Goal: Information Seeking & Learning: Check status

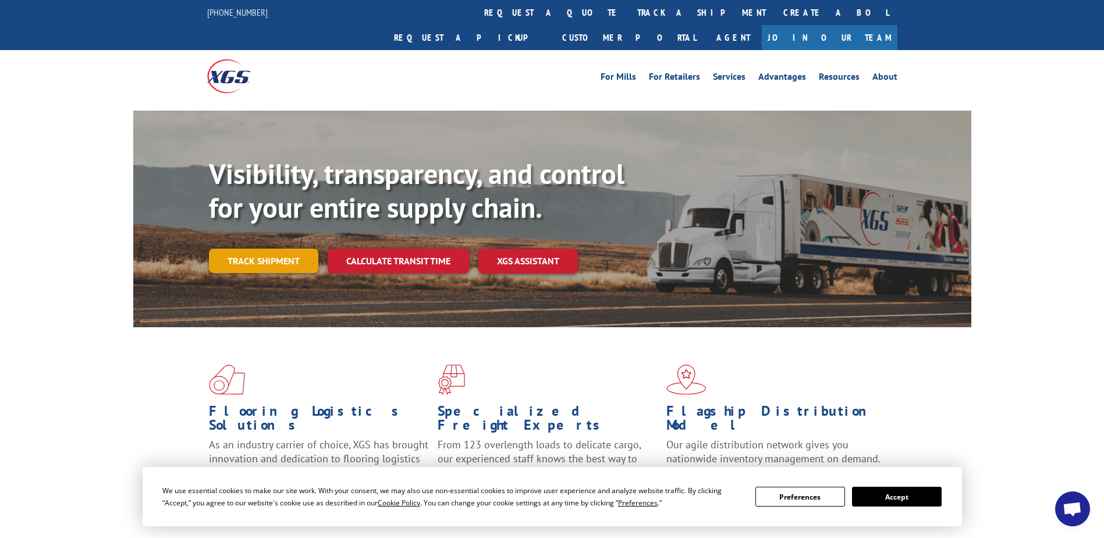
click at [291, 248] on link "Track shipment" at bounding box center [263, 260] width 109 height 24
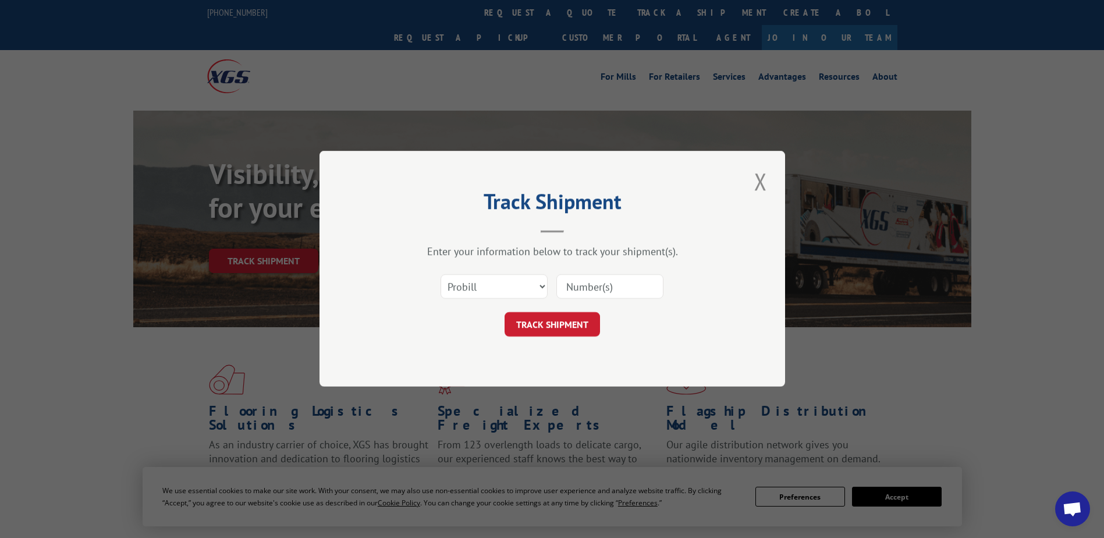
click at [585, 288] on input at bounding box center [609, 287] width 107 height 24
paste input "17386639"
type input "17386639"
click at [550, 317] on button "TRACK SHIPMENT" at bounding box center [551, 324] width 95 height 24
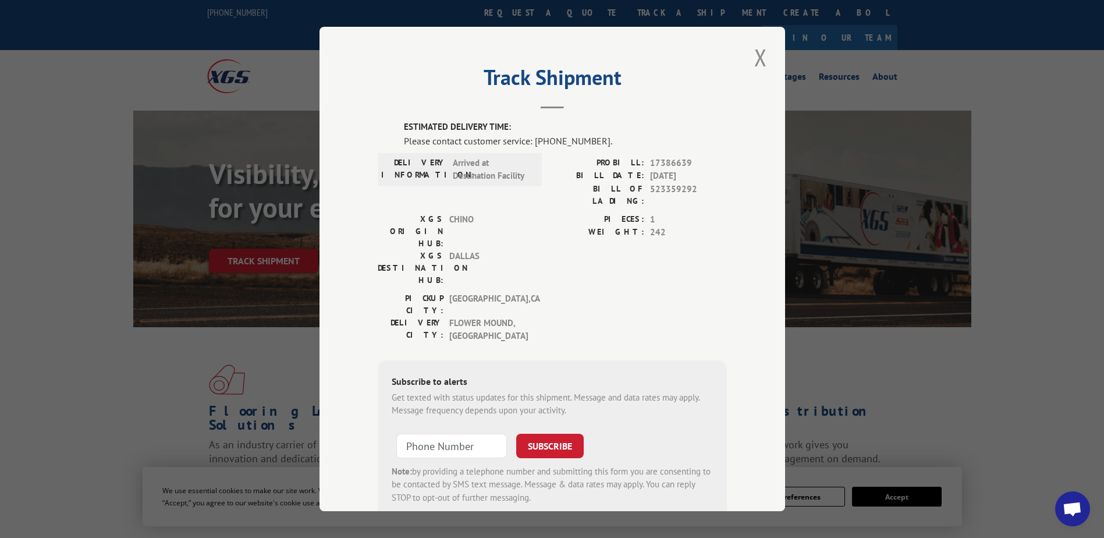
click at [1070, 513] on span "Open chat" at bounding box center [1071, 510] width 19 height 16
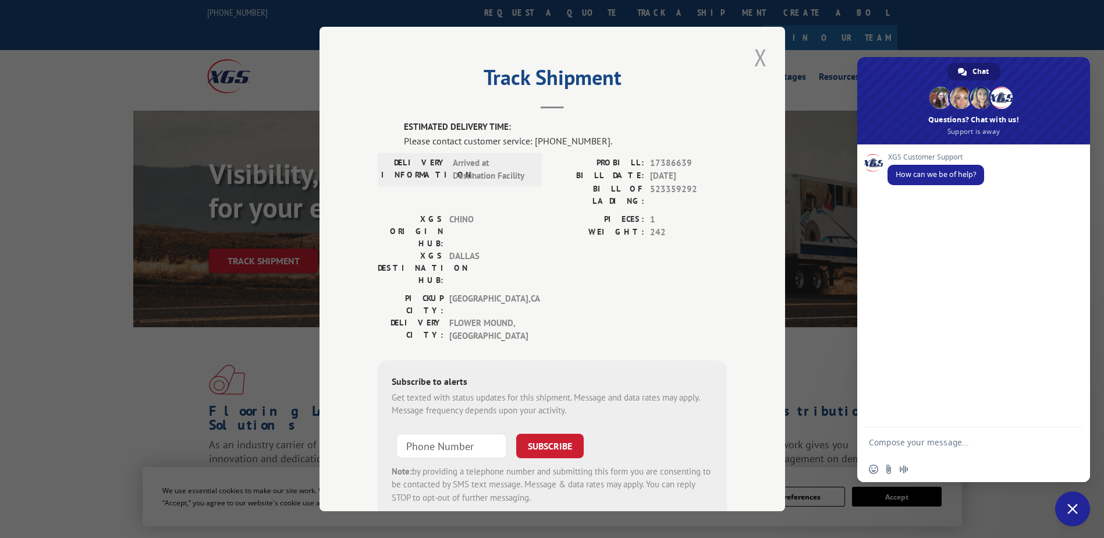
click at [765, 53] on div "Track Shipment ESTIMATED DELIVERY TIME: Please contact customer service: [PHONE…" at bounding box center [551, 269] width 465 height 484
drag, startPoint x: 763, startPoint y: 54, endPoint x: 758, endPoint y: 56, distance: 6.5
click at [758, 56] on button "Close modal" at bounding box center [761, 57] width 20 height 32
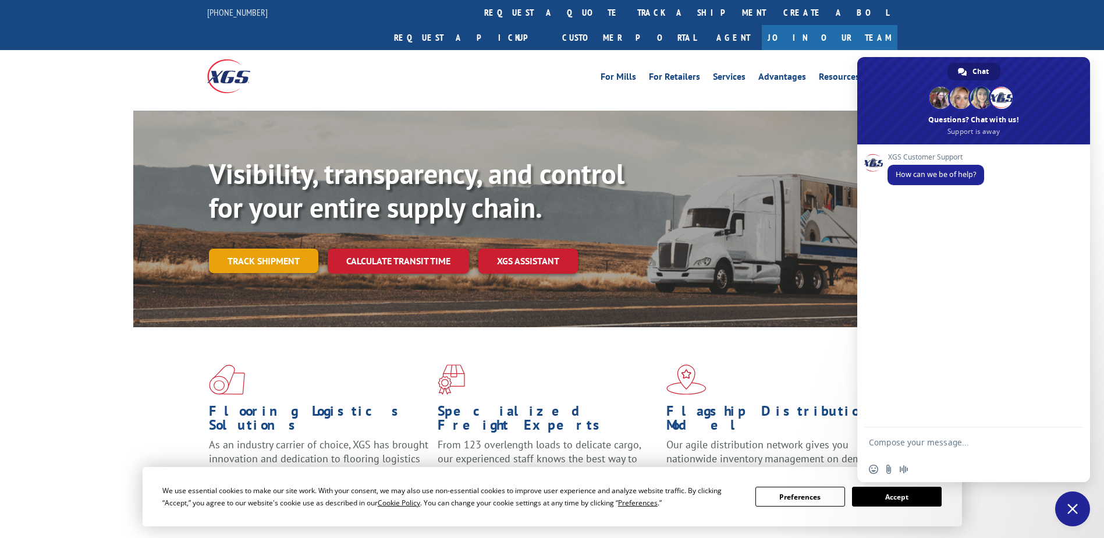
click at [253, 248] on link "Track shipment" at bounding box center [263, 260] width 109 height 24
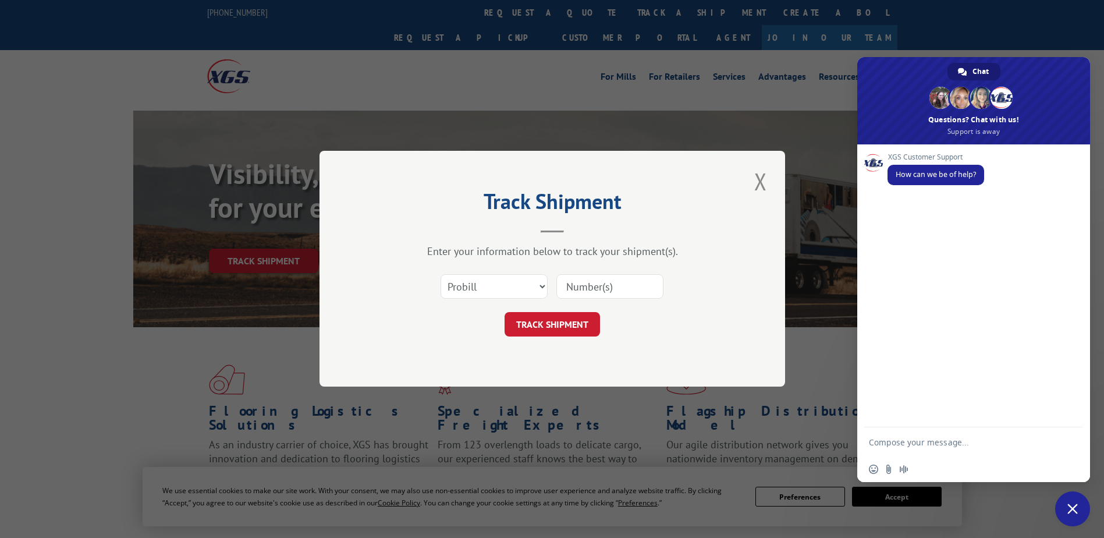
click at [604, 291] on input at bounding box center [609, 287] width 107 height 24
paste input "16955699"
type input "16955699"
click at [529, 322] on button "TRACK SHIPMENT" at bounding box center [551, 324] width 95 height 24
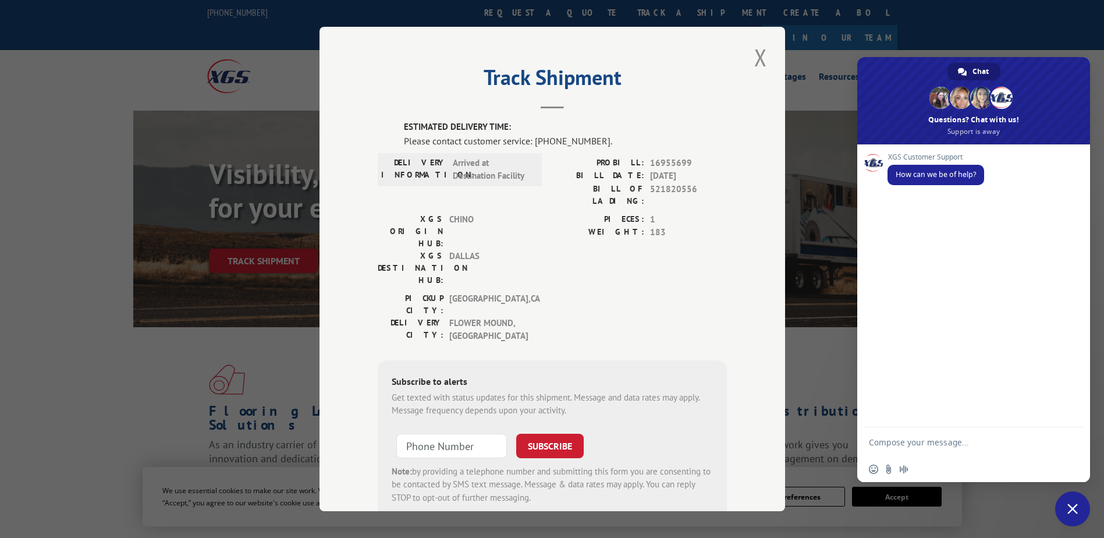
drag, startPoint x: 755, startPoint y: 64, endPoint x: 598, endPoint y: 174, distance: 191.8
click at [755, 64] on button "Close modal" at bounding box center [761, 57] width 20 height 32
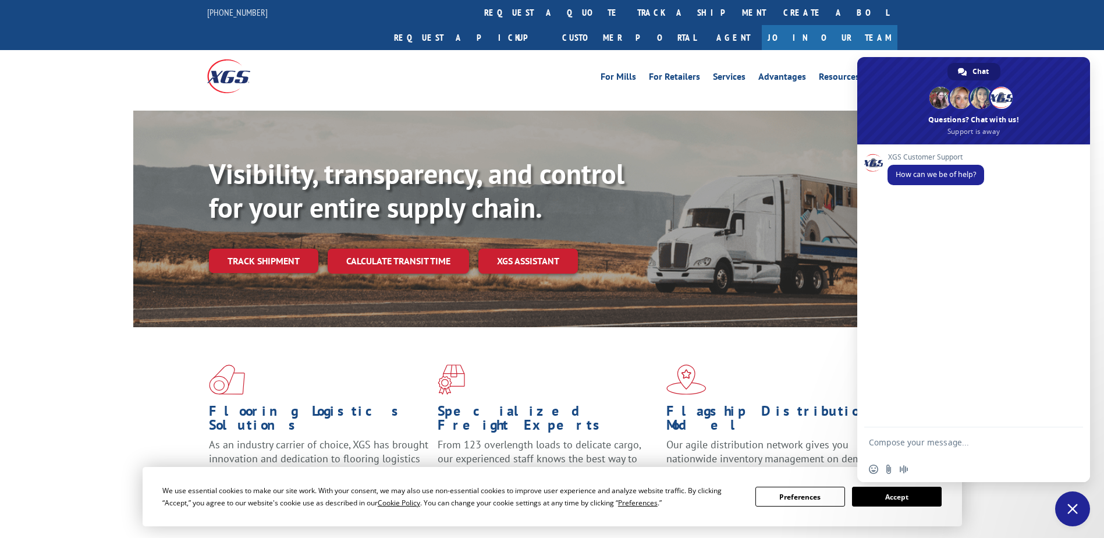
click at [278, 248] on link "Track shipment" at bounding box center [263, 260] width 109 height 24
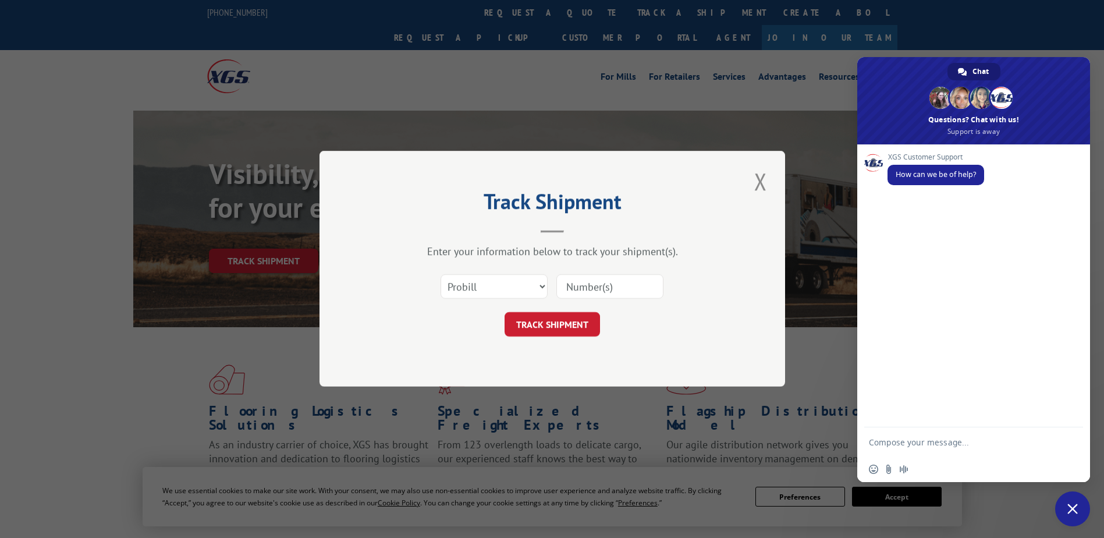
drag, startPoint x: 584, startPoint y: 291, endPoint x: 589, endPoint y: 289, distance: 6.3
click at [584, 289] on input at bounding box center [609, 287] width 107 height 24
paste input "17386346"
type input "17386346"
click at [537, 328] on button "TRACK SHIPMENT" at bounding box center [551, 324] width 95 height 24
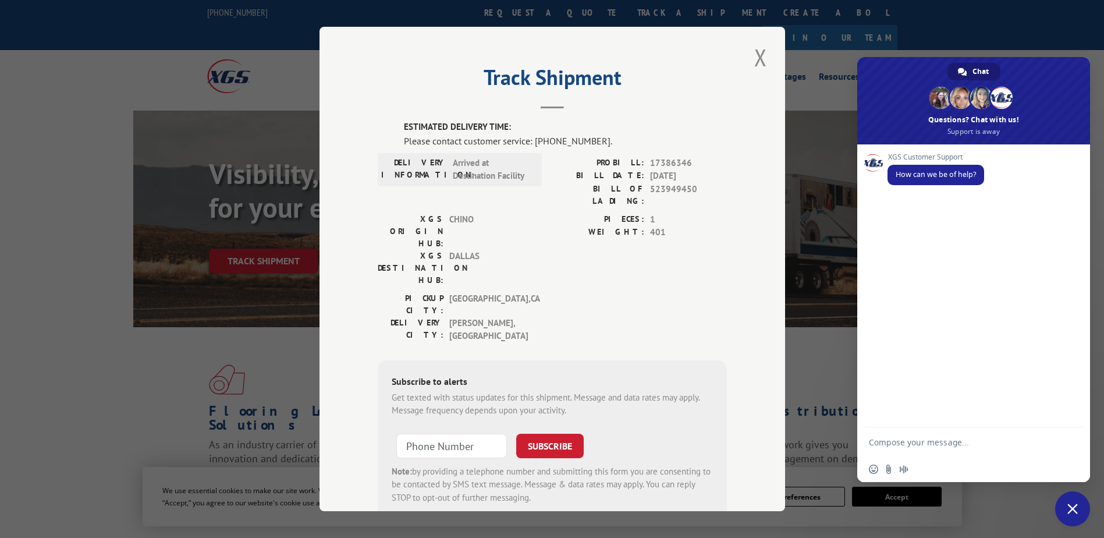
drag, startPoint x: 752, startPoint y: 56, endPoint x: 677, endPoint y: 97, distance: 85.9
click at [753, 56] on button "Close modal" at bounding box center [761, 57] width 20 height 32
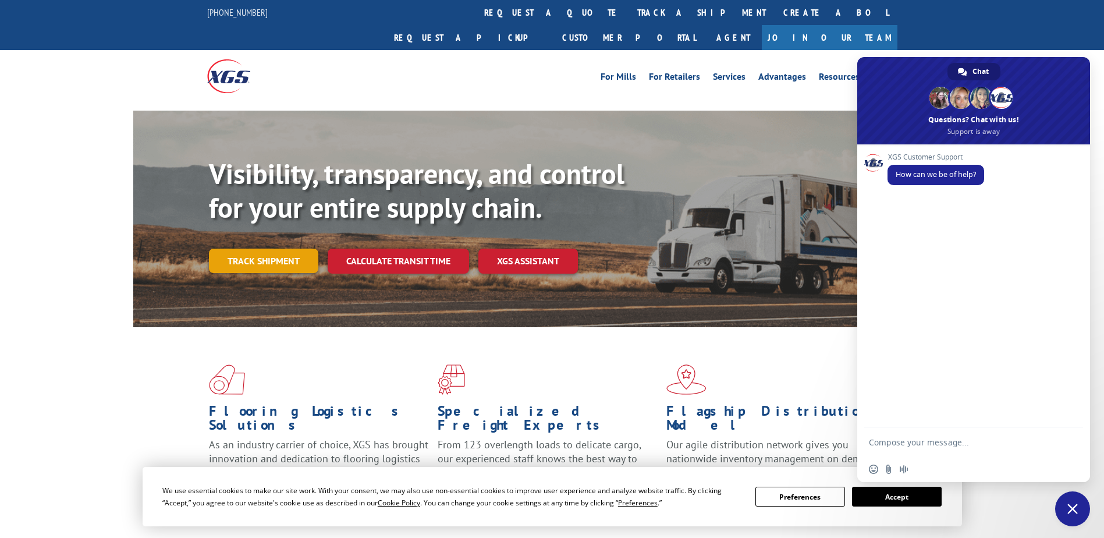
click at [229, 248] on link "Track shipment" at bounding box center [263, 260] width 109 height 24
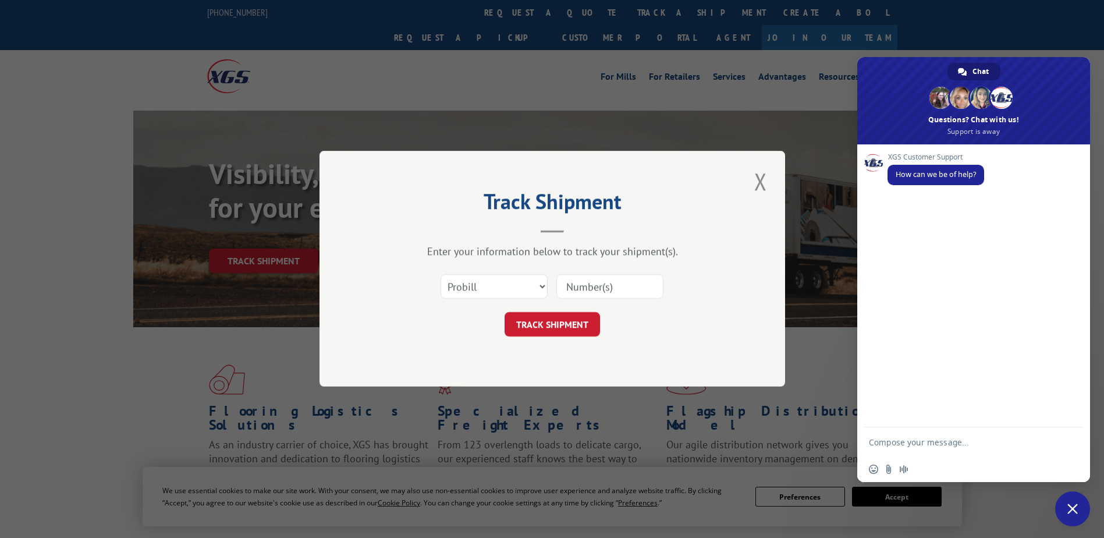
click at [589, 288] on input at bounding box center [609, 287] width 107 height 24
paste input "17108439"
type input "17108439"
click at [563, 321] on button "TRACK SHIPMENT" at bounding box center [551, 324] width 95 height 24
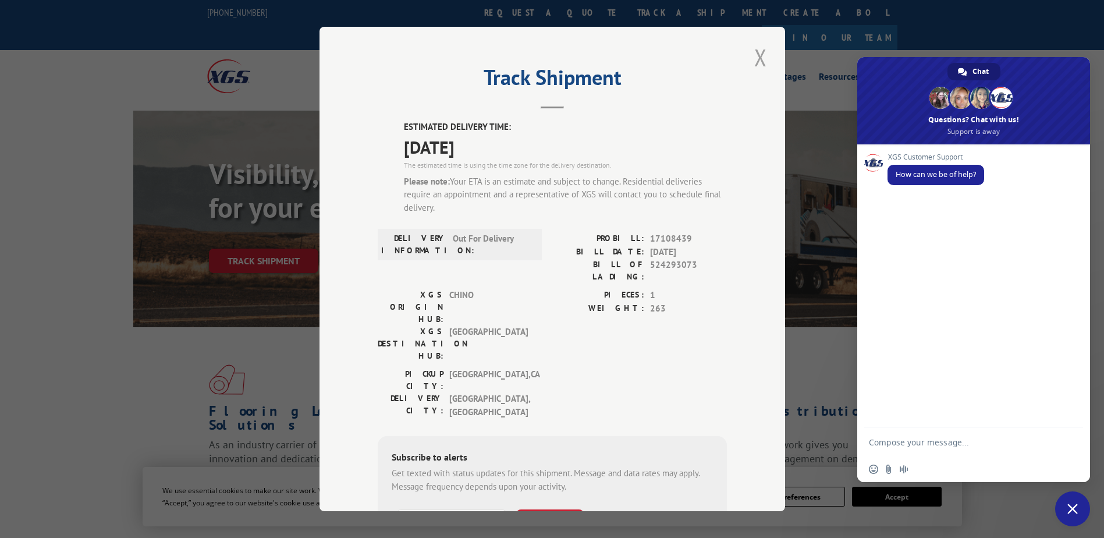
click at [754, 54] on button "Close modal" at bounding box center [761, 57] width 20 height 32
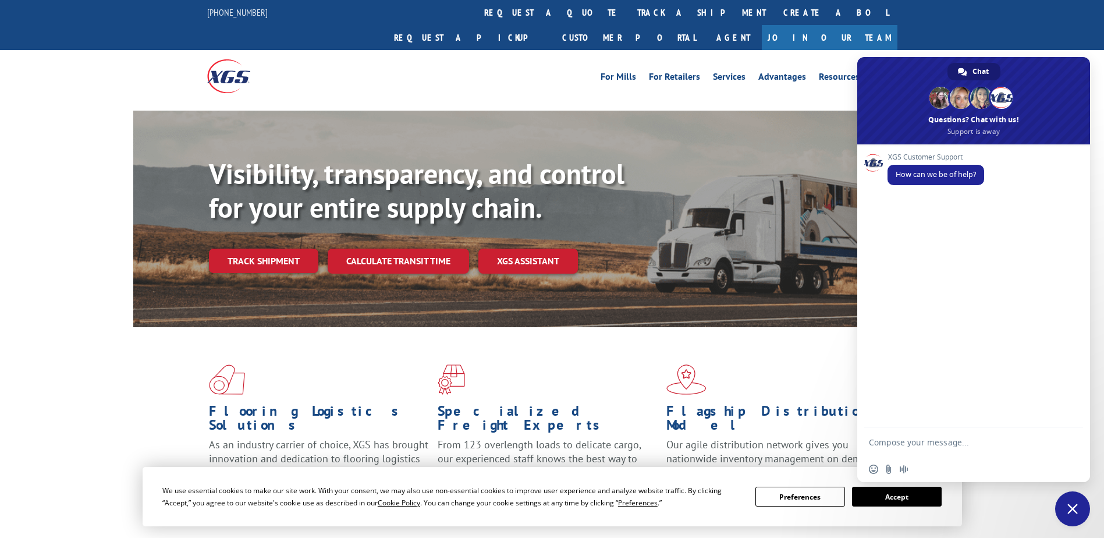
click at [244, 218] on div "Visibility, transparency, and control for your entire supply chain. Track shipm…" at bounding box center [590, 238] width 762 height 162
click at [244, 248] on link "Track shipment" at bounding box center [263, 260] width 109 height 24
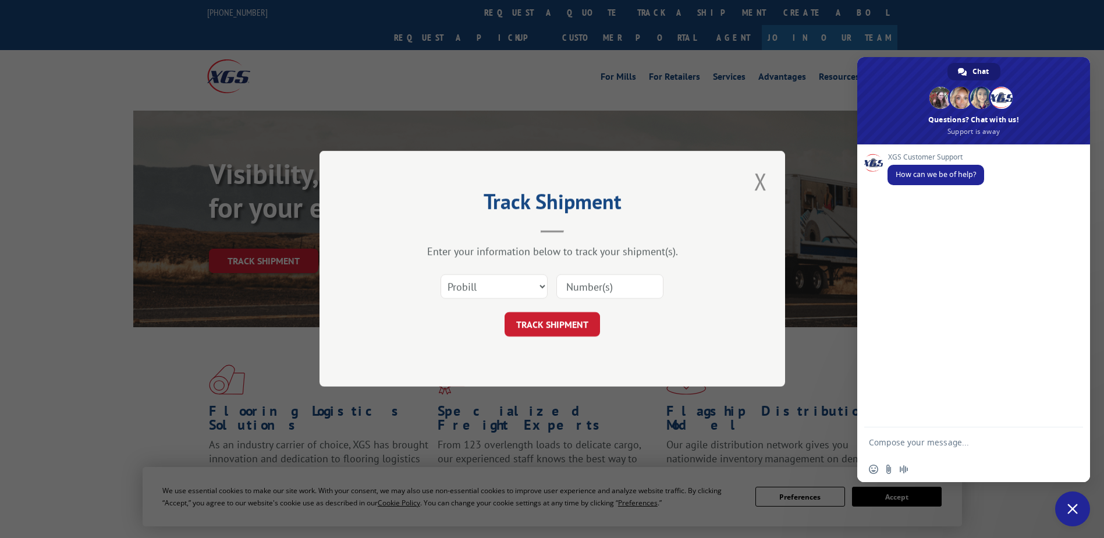
click at [599, 292] on input at bounding box center [609, 287] width 107 height 24
paste input "17108440"
type input "17108440"
click at [546, 319] on button "TRACK SHIPMENT" at bounding box center [551, 324] width 95 height 24
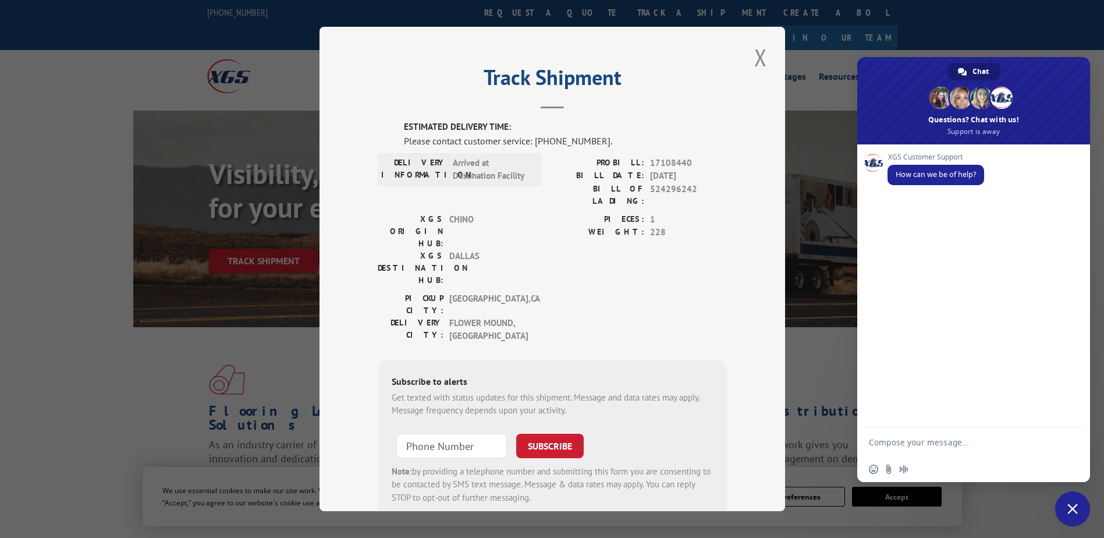
click at [927, 440] on textarea "Compose your message..." at bounding box center [962, 441] width 186 height 29
type textarea "Good morning, need urgent ETA please"
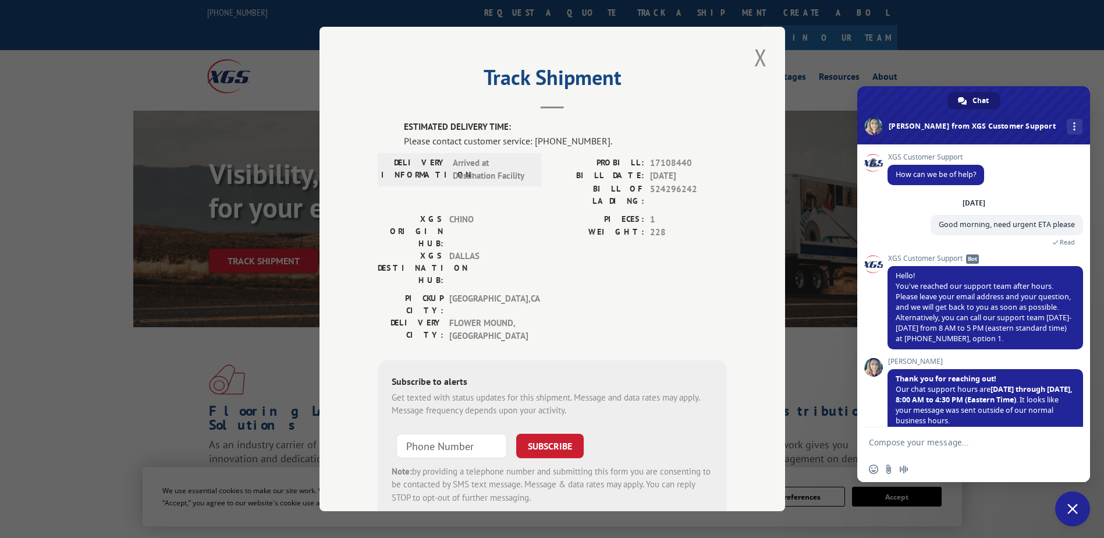
scroll to position [90, 0]
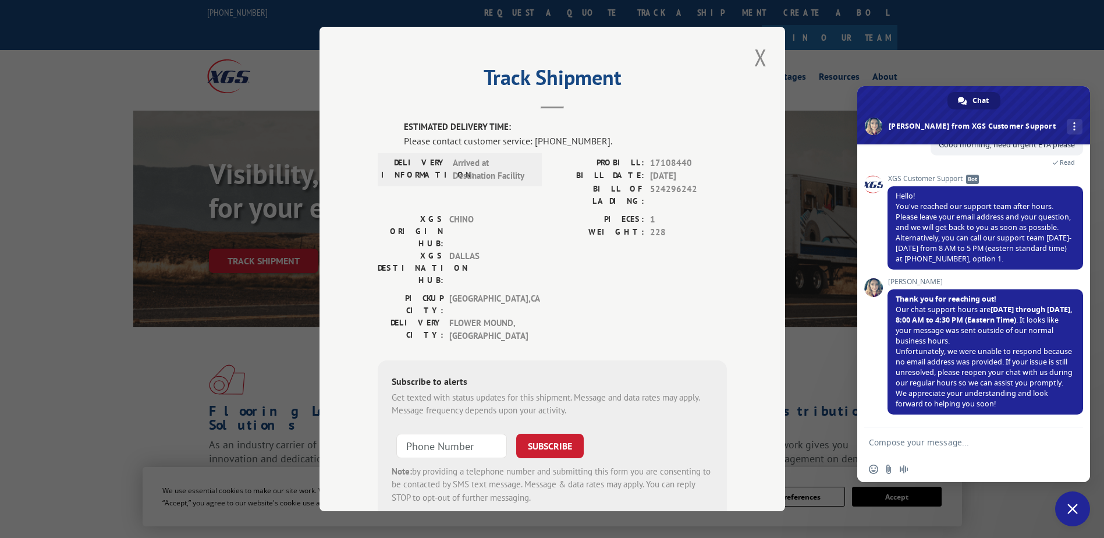
click at [1078, 505] on span "Close chat" at bounding box center [1072, 508] width 35 height 35
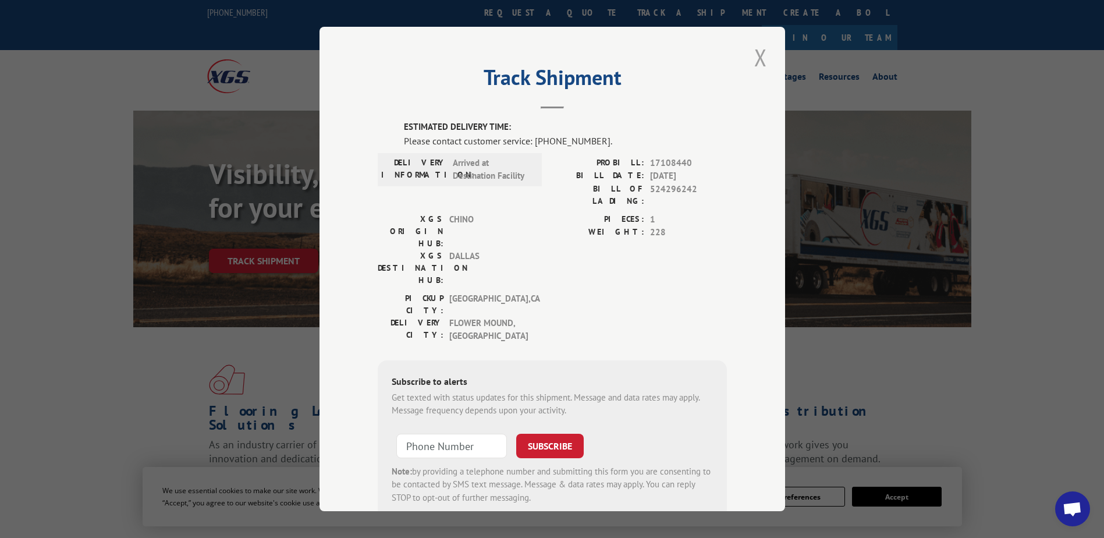
click at [760, 59] on button "Close modal" at bounding box center [761, 57] width 20 height 32
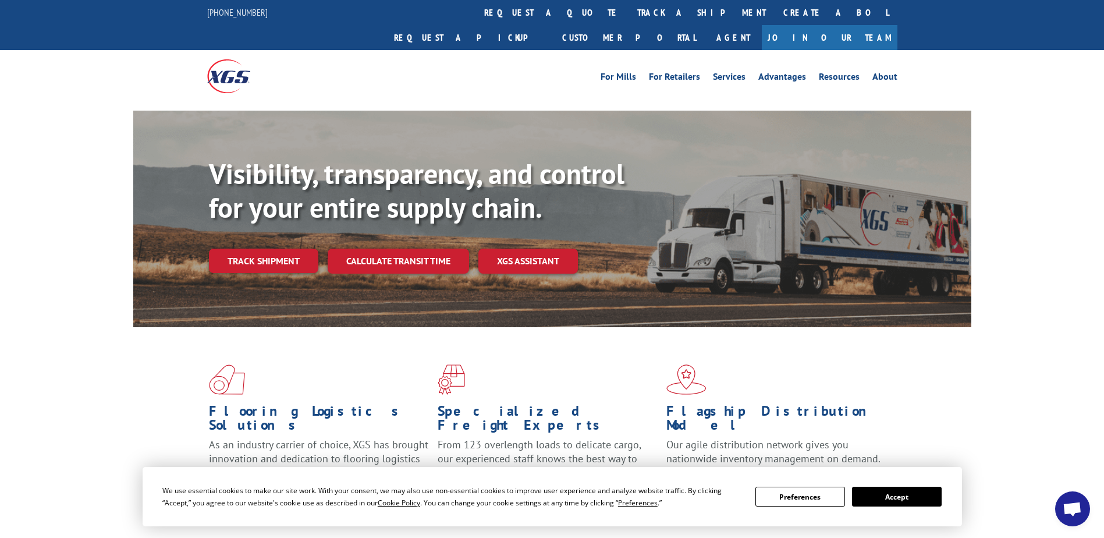
click at [1069, 514] on span "Open chat" at bounding box center [1071, 510] width 19 height 16
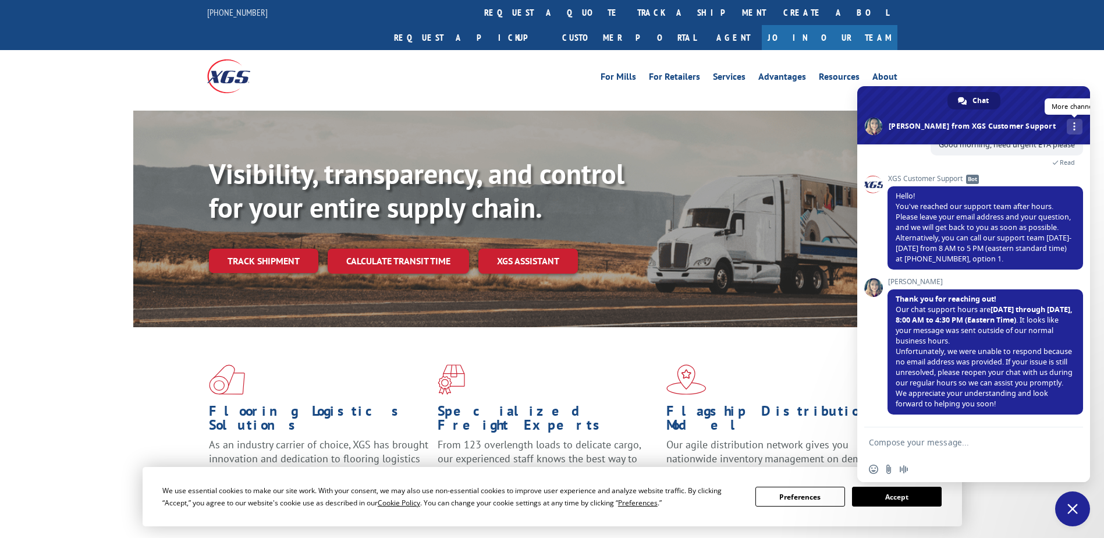
click at [1066, 123] on link "More channels" at bounding box center [1074, 127] width 16 height 16
click at [972, 104] on span "Chat" at bounding box center [980, 100] width 16 height 17
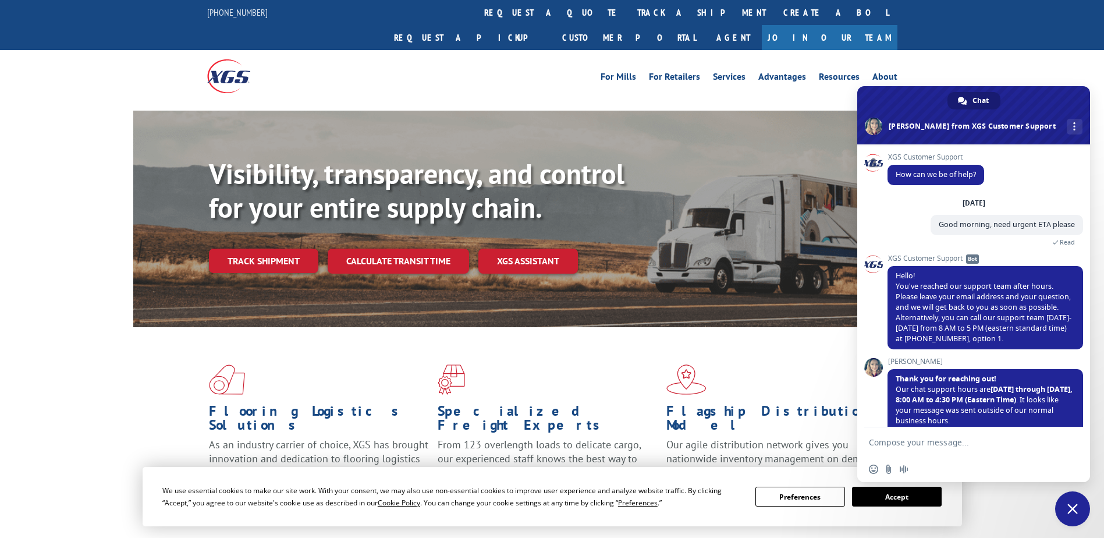
click at [1072, 506] on span "Close chat" at bounding box center [1072, 508] width 10 height 10
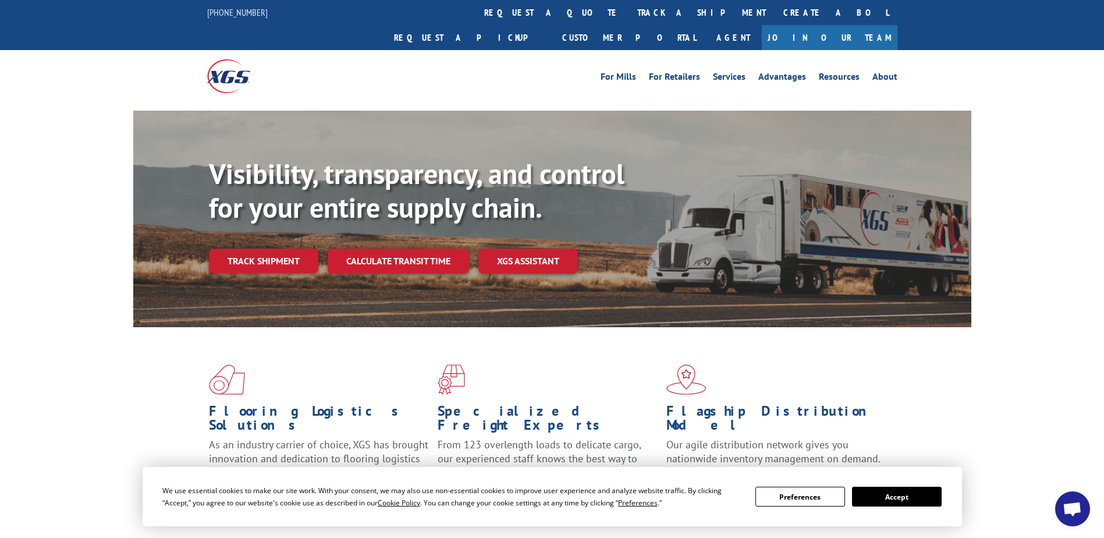
click at [1071, 511] on span "Open chat" at bounding box center [1071, 510] width 19 height 16
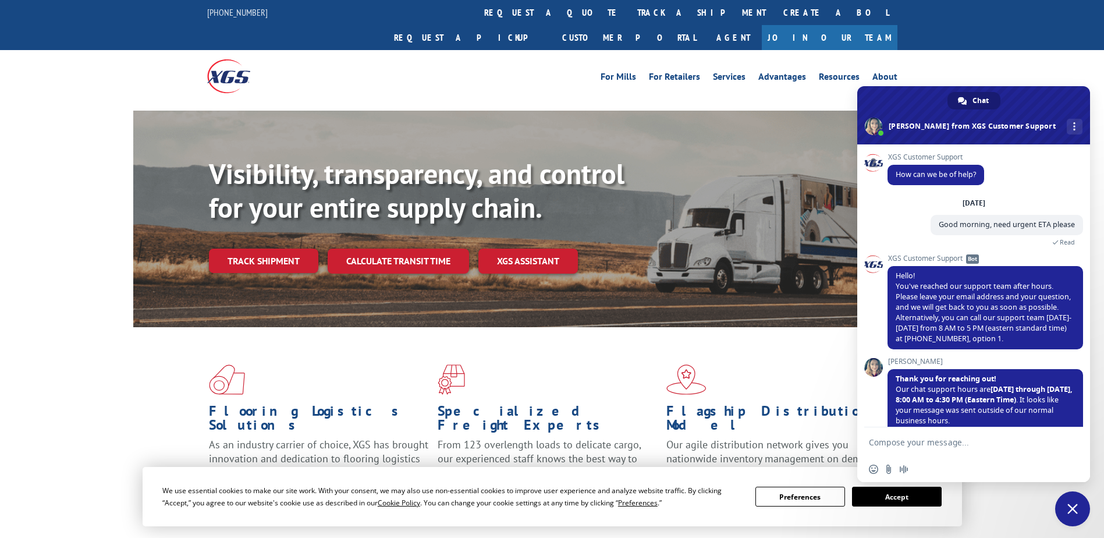
scroll to position [90, 0]
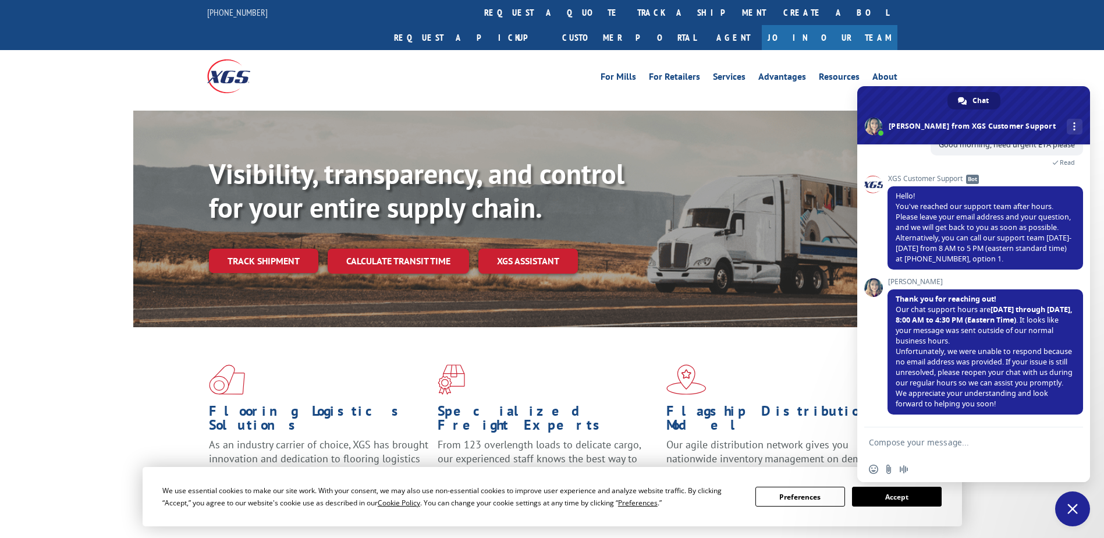
click at [972, 446] on textarea "Compose your message..." at bounding box center [962, 441] width 186 height 29
type textarea "Good morning"
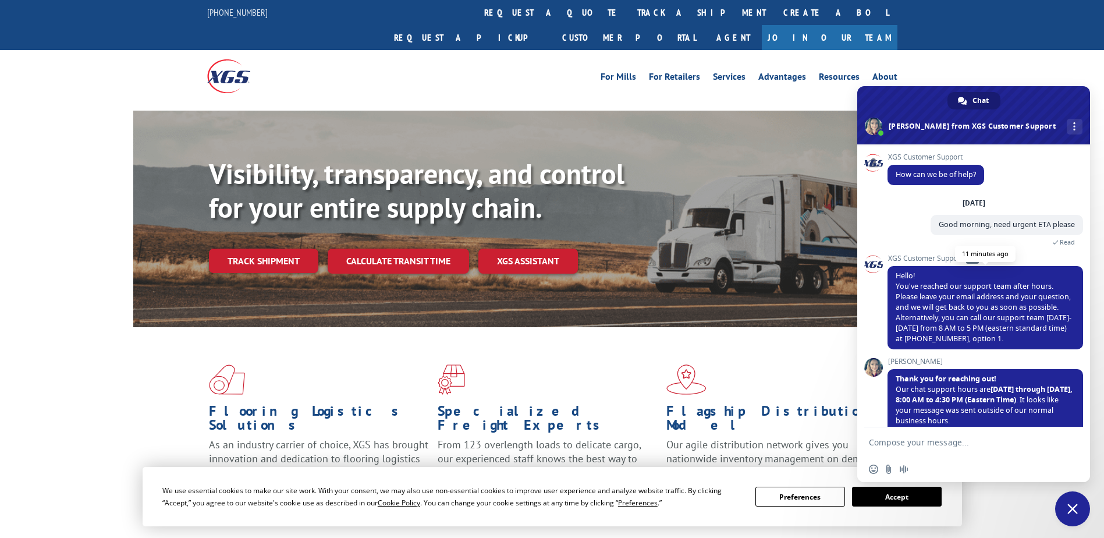
scroll to position [119, 0]
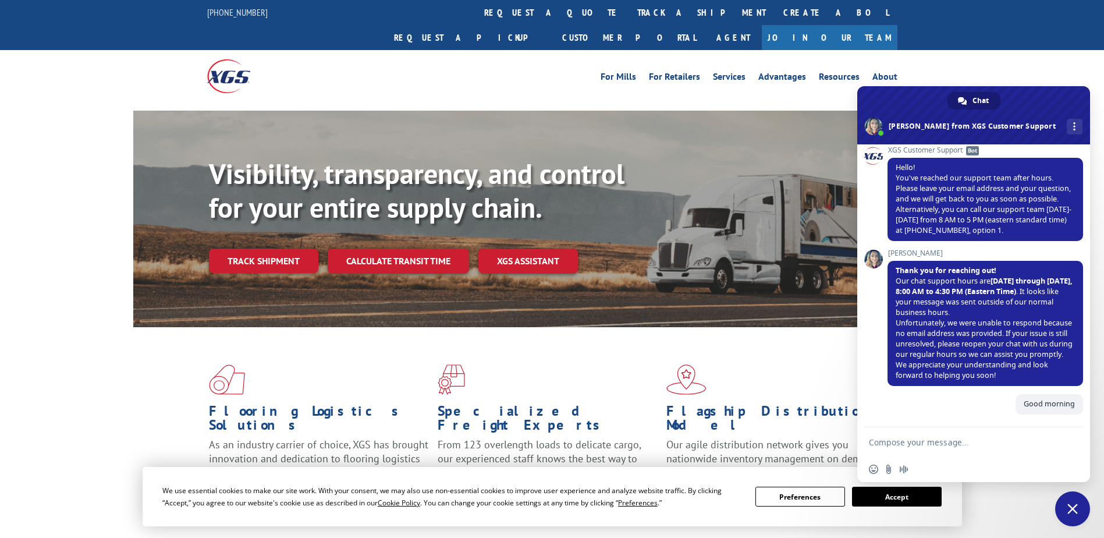
click at [972, 445] on textarea "Compose your message..." at bounding box center [962, 441] width 186 height 29
drag, startPoint x: 991, startPoint y: 440, endPoint x: 973, endPoint y: 403, distance: 41.1
click at [991, 440] on textarea "Compose your message..." at bounding box center [962, 441] width 186 height 29
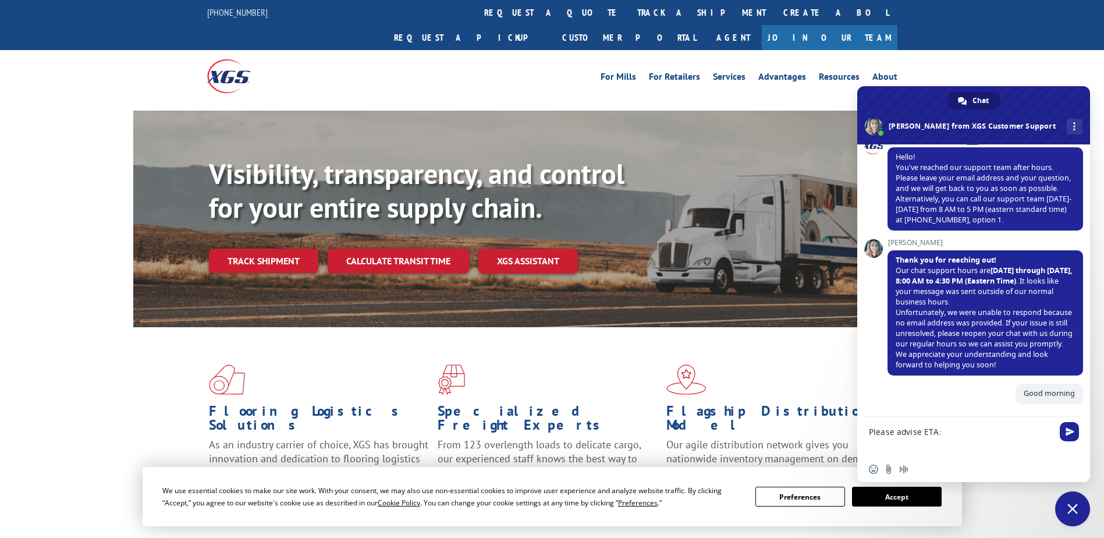
paste textarea "17386639 16955699 17386346 17108440"
type textarea "Please advise ETA: 17386639 16955699 17386346 17108440"
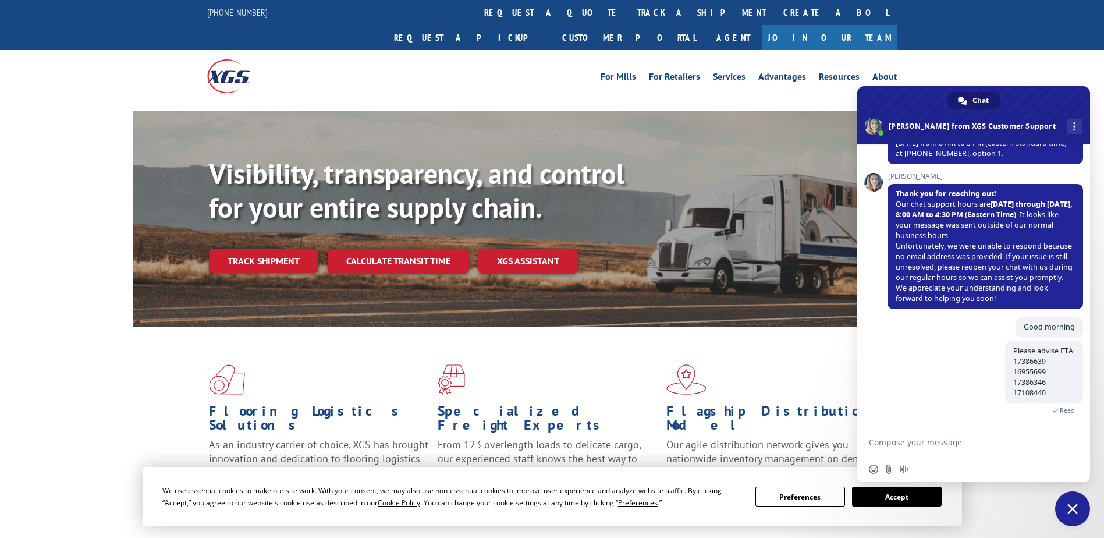
scroll to position [246, 0]
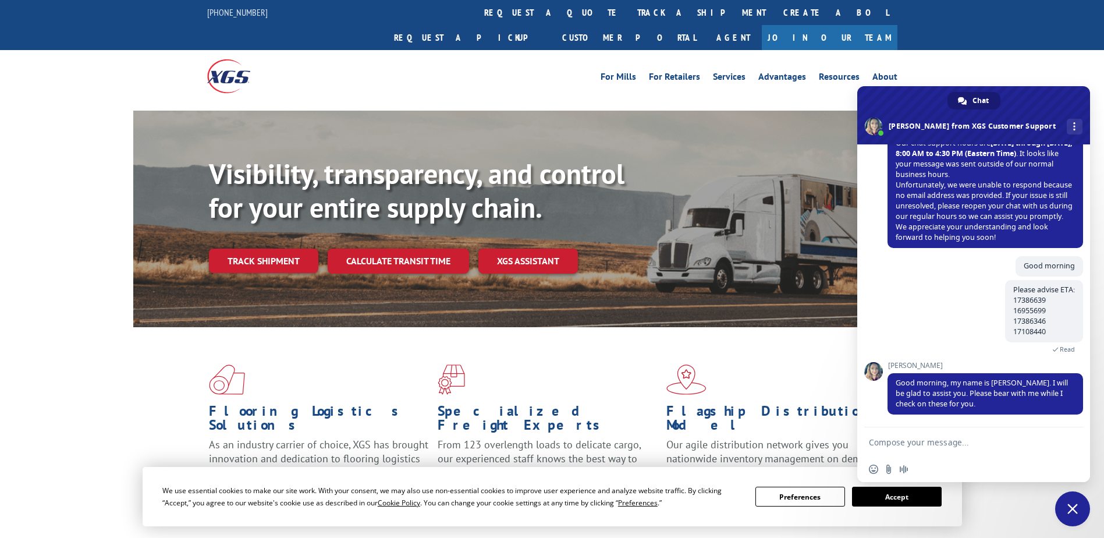
click at [923, 445] on textarea "Compose your message..." at bounding box center [962, 441] width 186 height 29
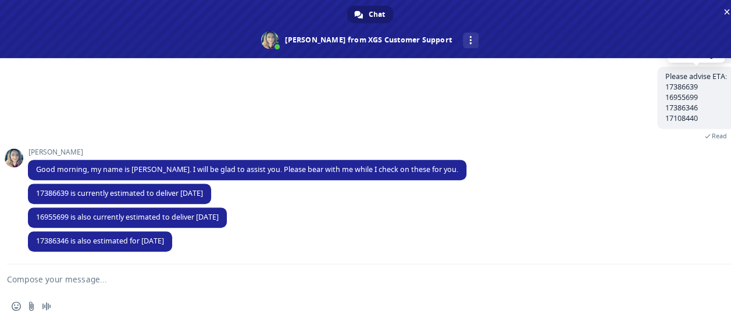
scroll to position [265, 0]
click at [106, 284] on textarea "Compose your message..." at bounding box center [356, 279] width 698 height 29
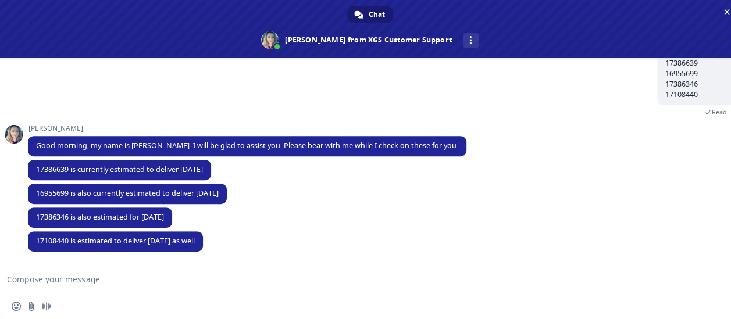
scroll to position [289, 0]
click at [239, 292] on textarea "Compose your message..." at bounding box center [356, 279] width 698 height 29
click at [65, 284] on textarea "Compose your message..." at bounding box center [356, 279] width 698 height 29
type textarea "any reason for this delay?"
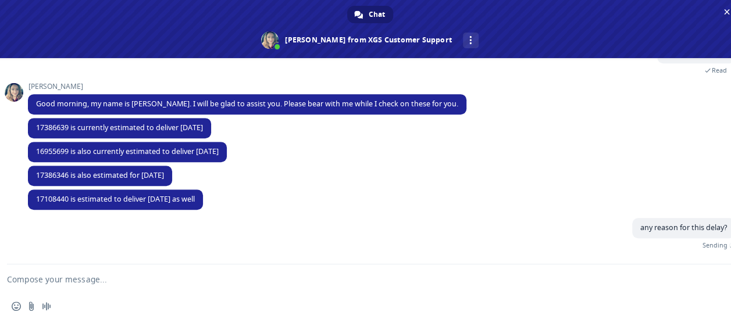
scroll to position [318, 0]
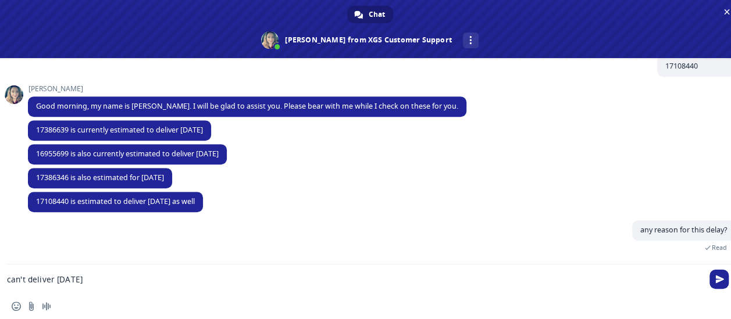
type textarea "can't deliver [DATE]>"
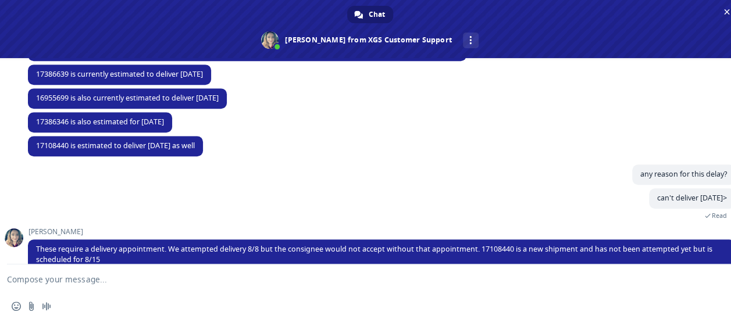
scroll to position [394, 0]
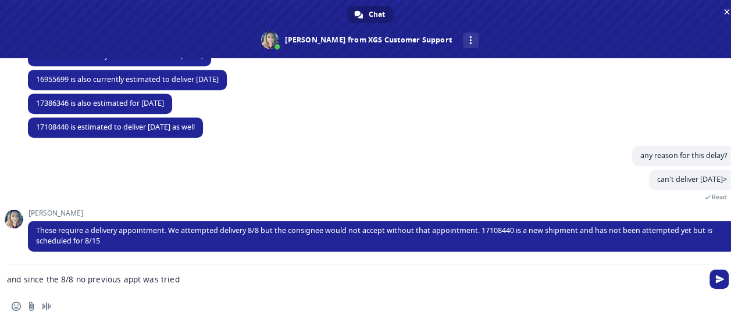
type textarea "and since the 8/8 no previous appt was tried?"
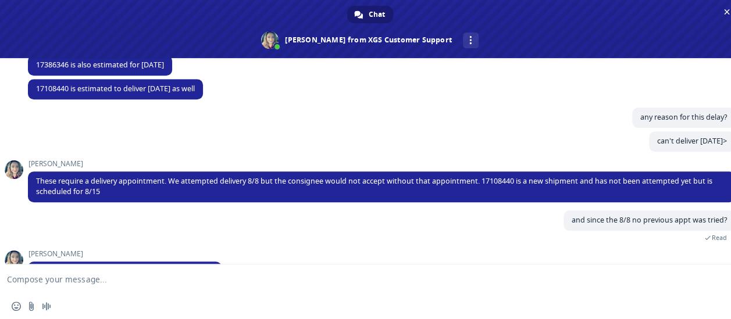
scroll to position [463, 0]
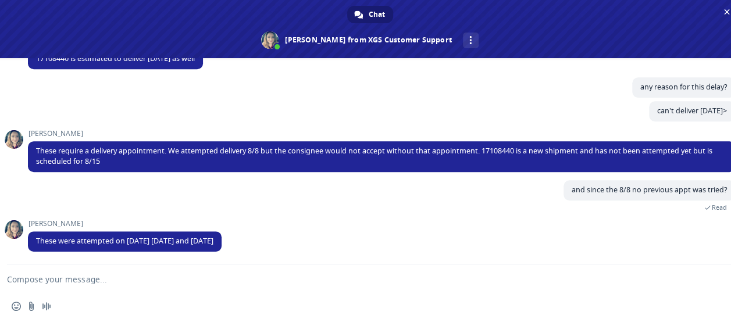
click at [175, 292] on textarea "Compose your message..." at bounding box center [356, 279] width 698 height 29
type textarea "o"
type textarea "got it, thank you very much!!"
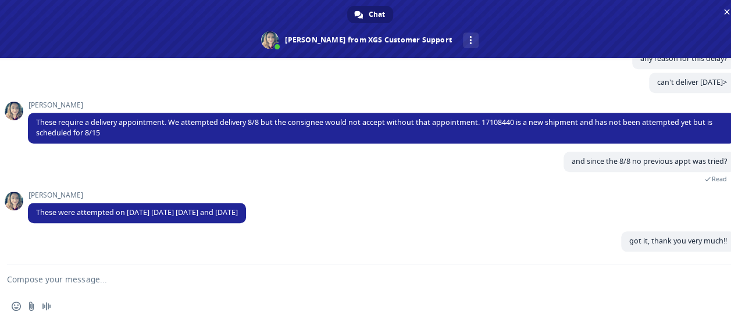
scroll to position [492, 0]
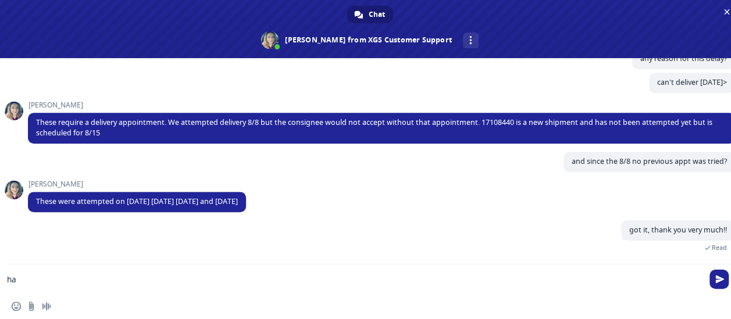
type textarea "h"
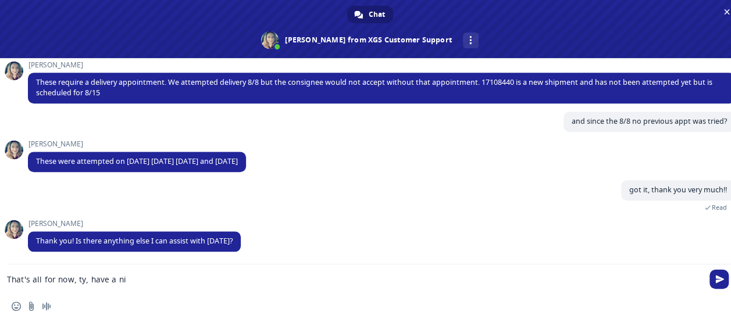
scroll to position [556, 0]
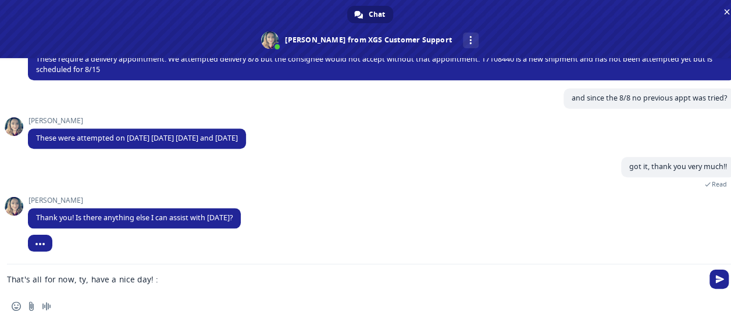
type textarea "That's all for now, ty, have a nice day! :)"
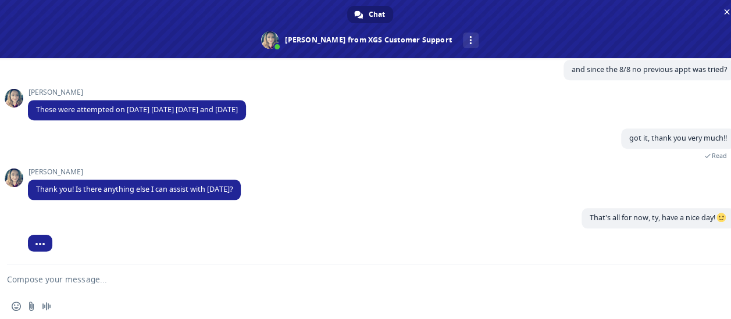
scroll to position [585, 0]
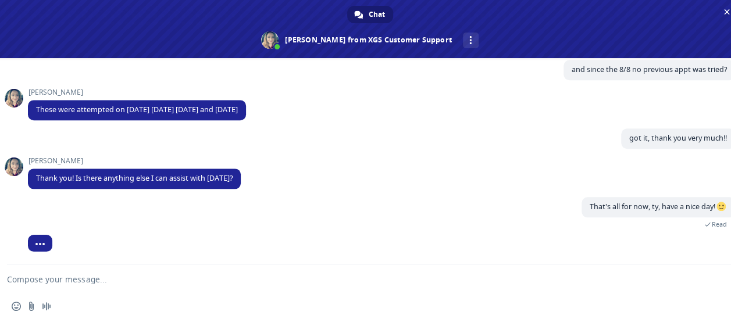
click at [79, 287] on textarea "Compose your message..." at bounding box center [356, 279] width 698 height 29
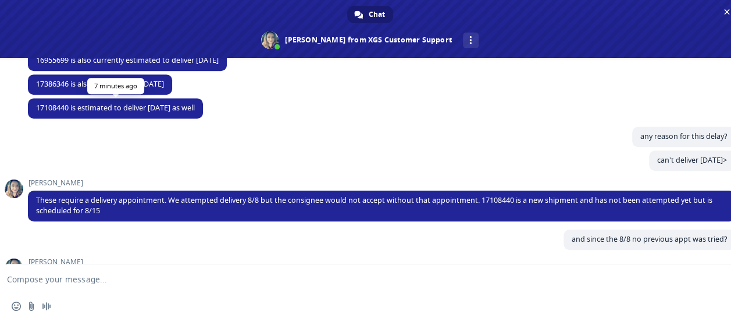
scroll to position [473, 0]
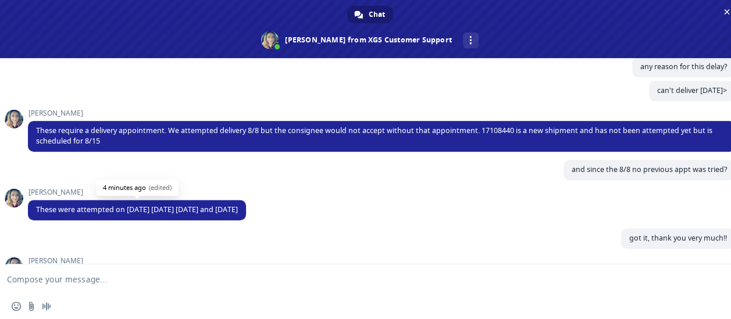
drag, startPoint x: 58, startPoint y: 221, endPoint x: 287, endPoint y: 217, distance: 228.7
click at [246, 217] on span "These were attempted on [DATE] [DATE] [DATE] and [DATE]" at bounding box center [137, 210] width 218 height 20
copy span "were attempted on [DATE] [DATE] [DATE] and [DATE]"
